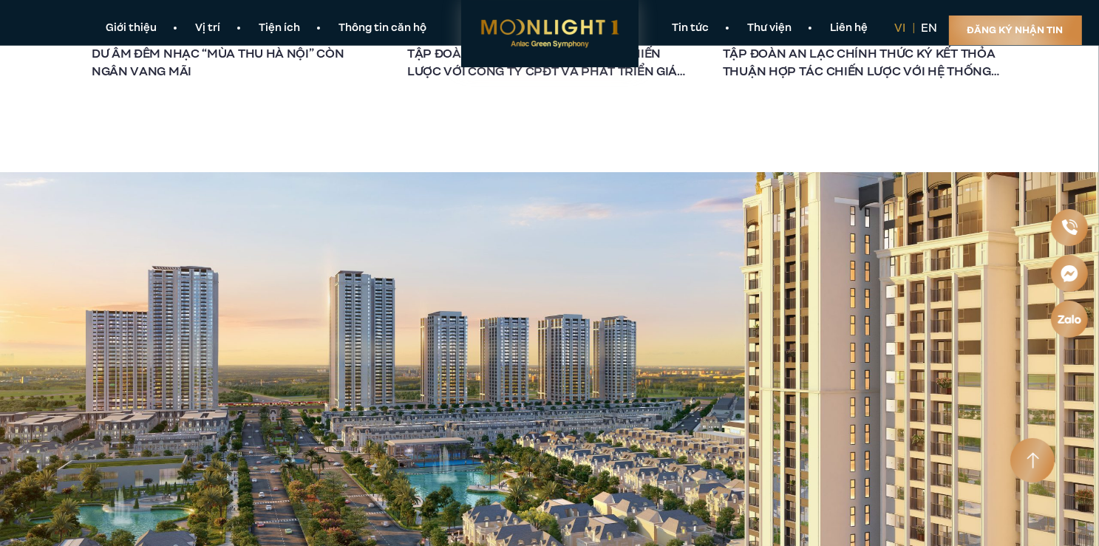
scroll to position [3792, 0]
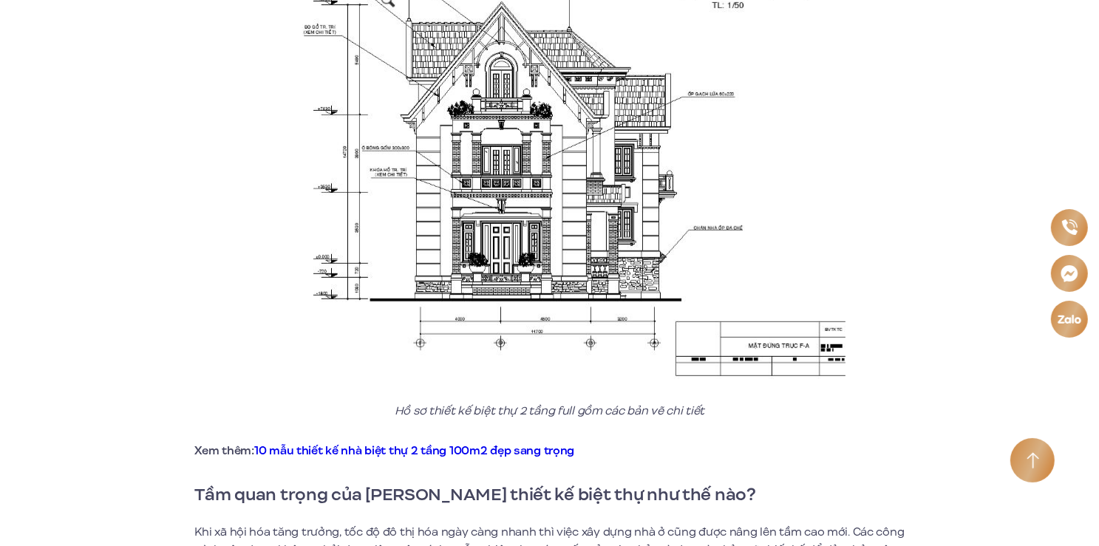
click at [378, 451] on link "10 mẫu thiết kế nhà biệt thự 2 tầng 100m2 đẹp sang trọng" at bounding box center [414, 451] width 320 height 16
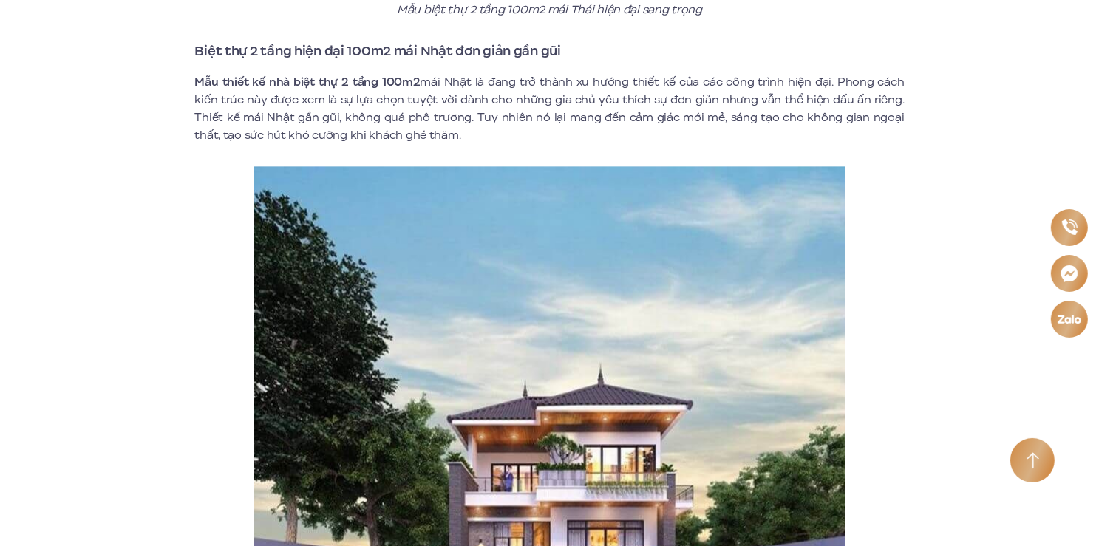
scroll to position [2512, 0]
